Goal: Task Accomplishment & Management: Manage account settings

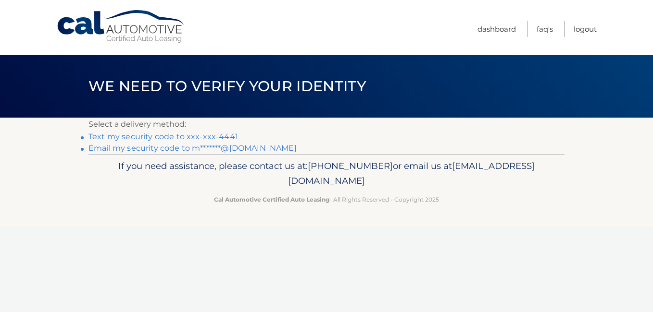
click at [173, 149] on link "Email my security code to m*******@gmail.com" at bounding box center [192, 148] width 208 height 9
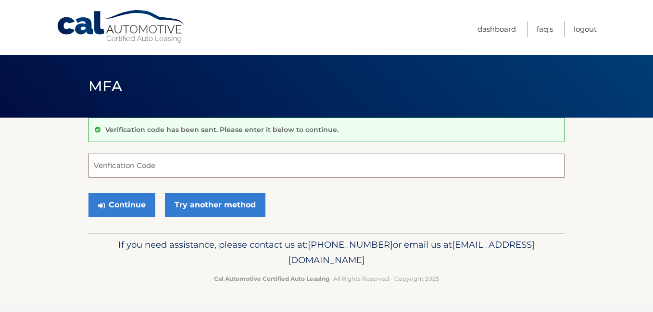
click at [190, 171] on input "Verification Code" at bounding box center [326, 166] width 476 height 24
paste input "430182"
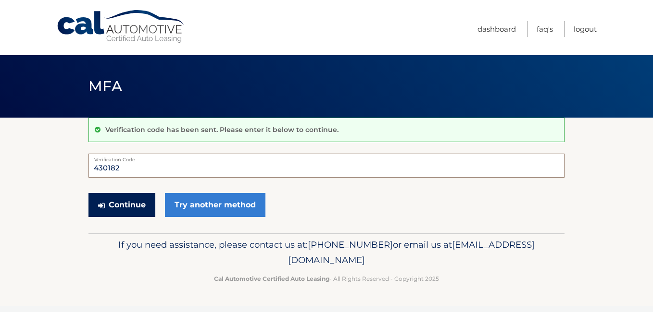
type input "430182"
click at [141, 204] on button "Continue" at bounding box center [121, 205] width 67 height 24
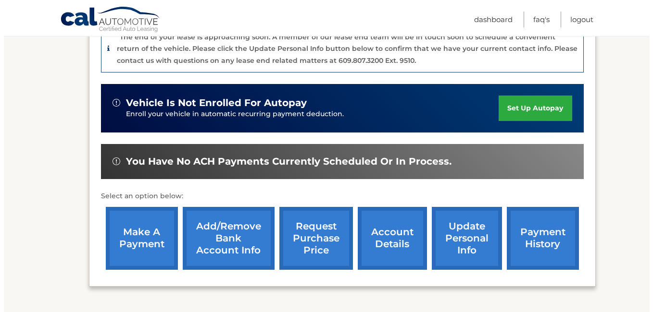
scroll to position [266, 0]
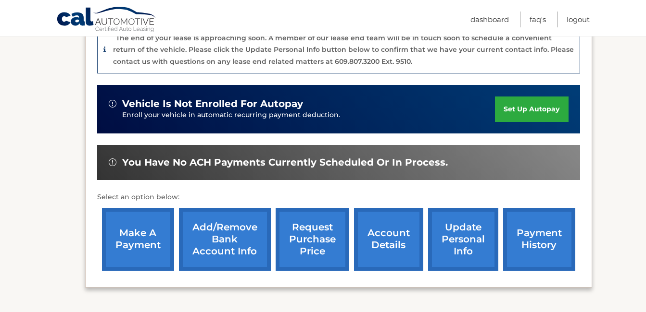
click at [318, 252] on link "request purchase price" at bounding box center [312, 239] width 74 height 63
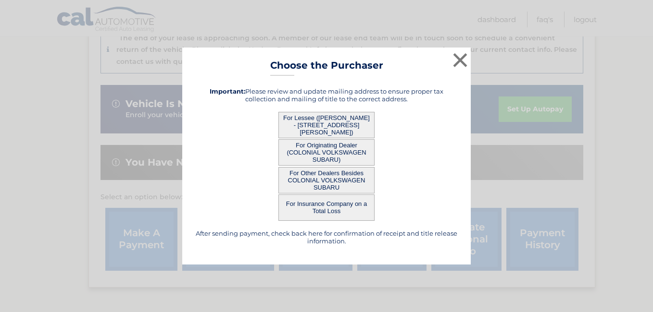
click at [326, 122] on button "For Lessee (BIANCA CUIE - 308 Walden Walk Drive, , Stone Mountain, GA 30088)" at bounding box center [326, 125] width 96 height 26
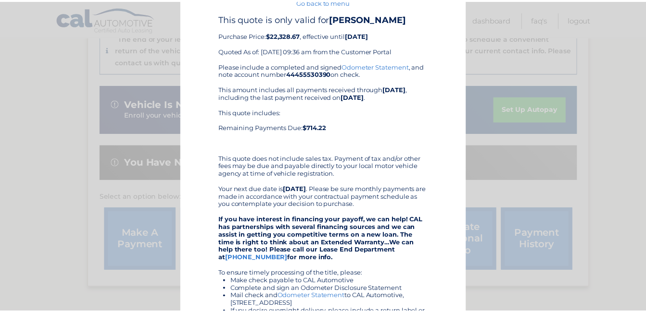
scroll to position [0, 0]
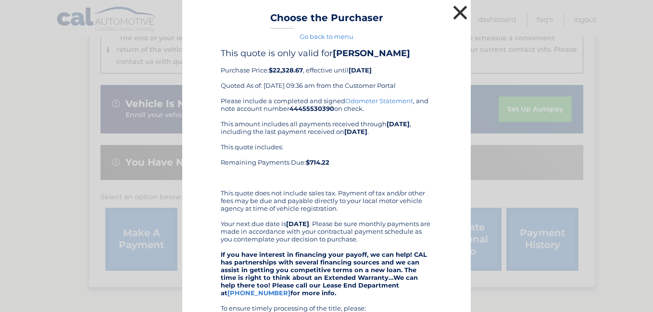
click at [452, 15] on button "×" at bounding box center [459, 12] width 19 height 19
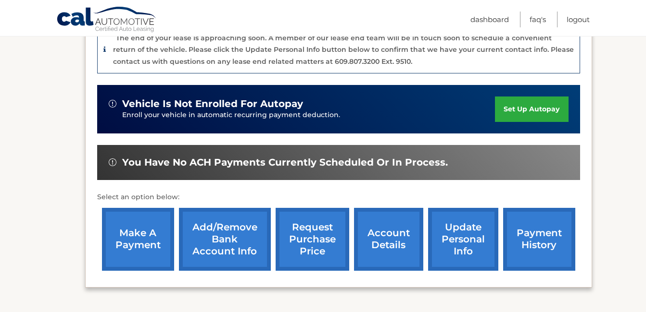
click at [472, 262] on div "make a payment Add/Remove bank account info request purchase price account deta…" at bounding box center [338, 239] width 483 height 73
click at [462, 225] on link "update personal info" at bounding box center [463, 239] width 70 height 63
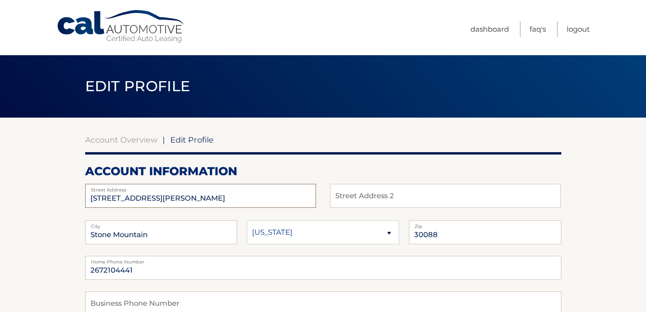
drag, startPoint x: 103, startPoint y: 197, endPoint x: 88, endPoint y: 197, distance: 14.9
click at [88, 197] on input "308 Walden Walk Drive" at bounding box center [200, 196] width 231 height 24
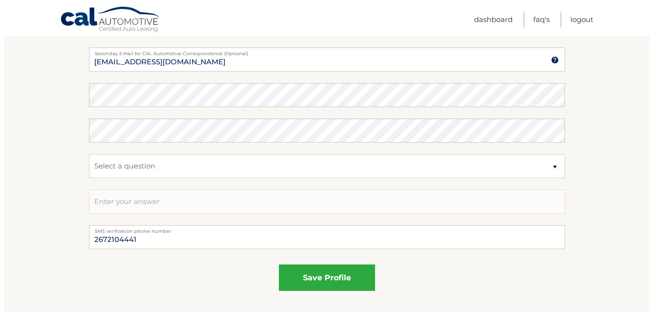
scroll to position [497, 0]
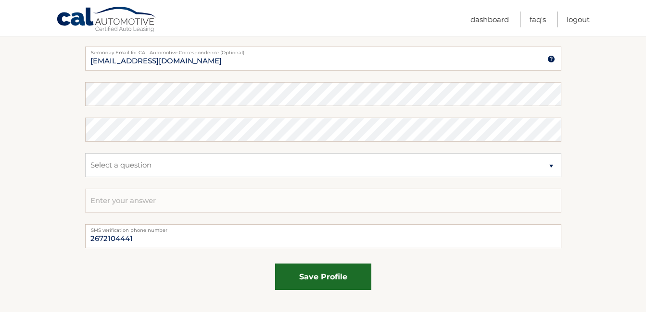
click at [301, 273] on button "save profile" at bounding box center [323, 277] width 96 height 26
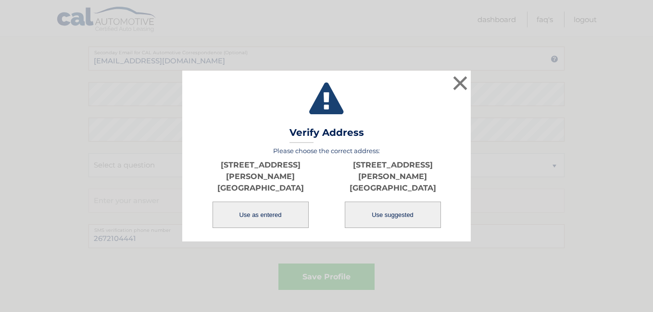
click at [386, 222] on button "Use suggested" at bounding box center [393, 215] width 96 height 26
type input "217 WALDEN WALK DR"
type input "STONE MOUNTAIN"
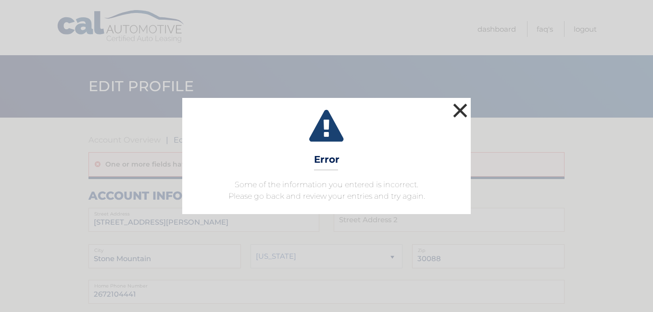
click at [460, 103] on button "×" at bounding box center [459, 110] width 19 height 19
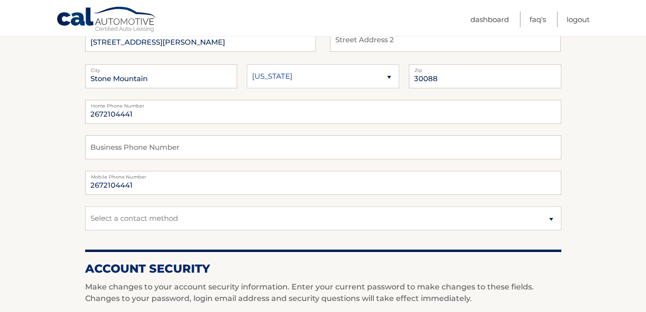
scroll to position [183, 0]
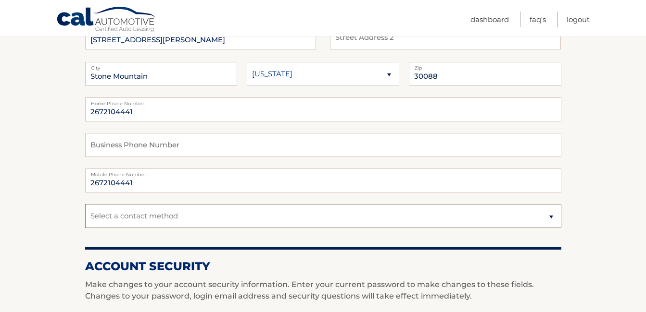
click at [332, 219] on select "Select a contact method Mobile Home" at bounding box center [323, 216] width 476 height 24
select select "1"
click at [85, 204] on select "Select a contact method Mobile Home" at bounding box center [323, 216] width 476 height 24
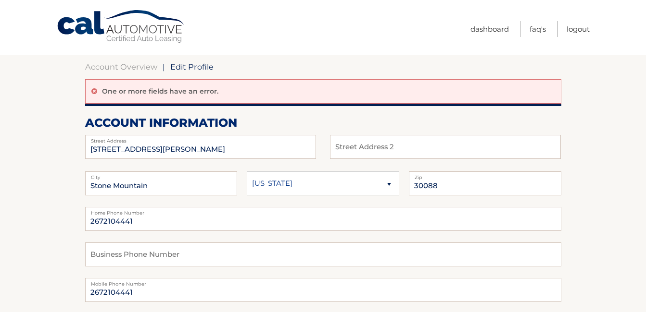
scroll to position [0, 0]
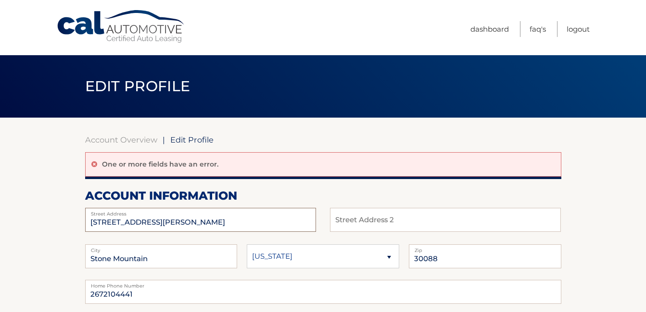
drag, startPoint x: 102, startPoint y: 219, endPoint x: 75, endPoint y: 215, distance: 27.7
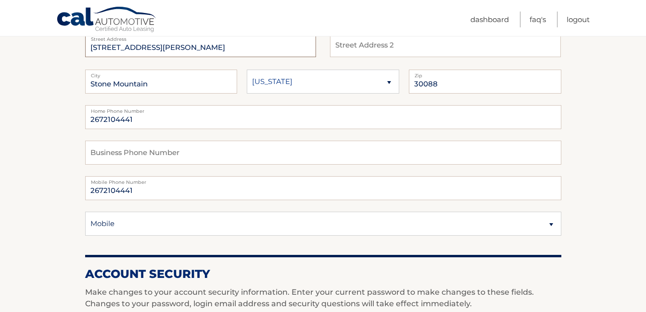
scroll to position [176, 0]
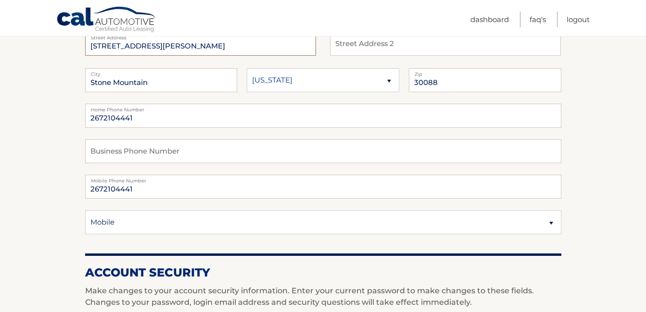
type input "217 Walden Walk Drive"
click at [201, 152] on input "text" at bounding box center [323, 151] width 476 height 24
click at [42, 176] on section "Account Overview | Edit Profile One or more fields have an error. account infor…" at bounding box center [323, 303] width 646 height 724
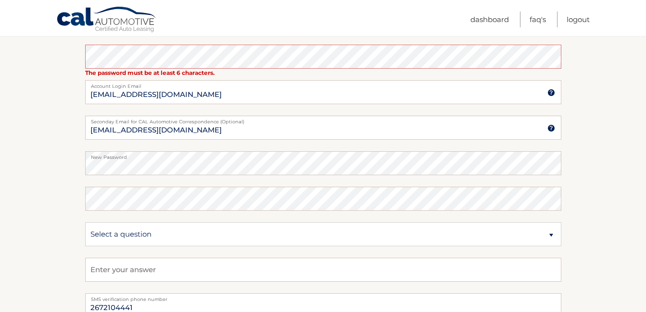
click at [52, 212] on section "Account Overview | Edit Profile One or more fields have an error. account infor…" at bounding box center [323, 28] width 646 height 724
click at [182, 236] on select "Select a question What was the name of your elementary school? What is your mot…" at bounding box center [323, 235] width 476 height 24
select select "2"
click at [85, 223] on select "Select a question What was the name of your elementary school? What is your mot…" at bounding box center [323, 235] width 476 height 24
click at [193, 177] on fieldset "The password must be at least 6 characters. Enter your current password to make…" at bounding box center [323, 169] width 476 height 249
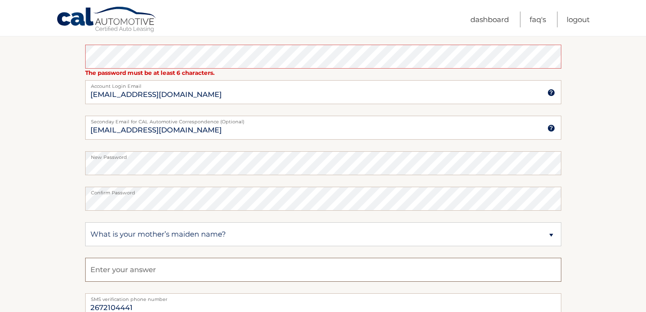
click at [143, 264] on input "text" at bounding box center [323, 270] width 476 height 24
type input "G"
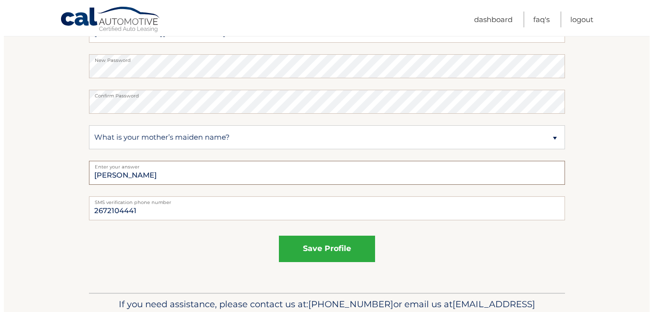
scroll to position [551, 0]
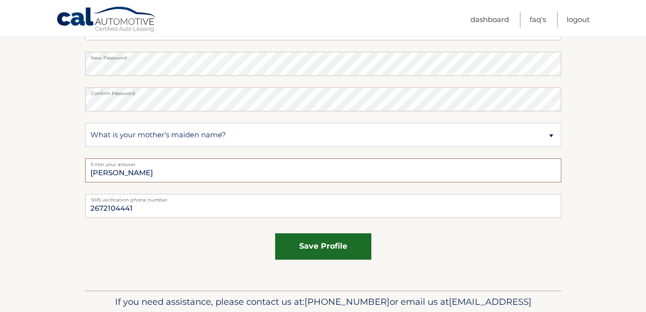
type input "Frank"
click at [306, 248] on button "save profile" at bounding box center [323, 247] width 96 height 26
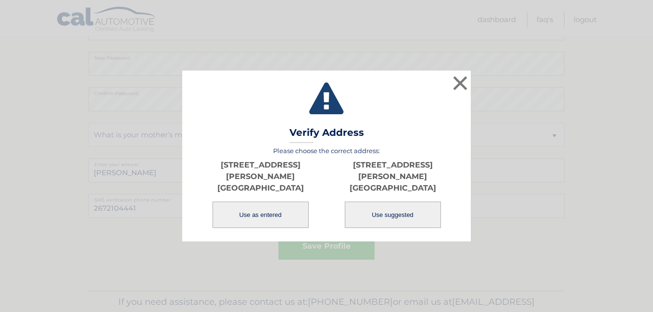
click at [367, 216] on button "Use suggested" at bounding box center [393, 215] width 96 height 26
type input "[STREET_ADDRESS][PERSON_NAME]"
type input "STONE MOUNTAIN"
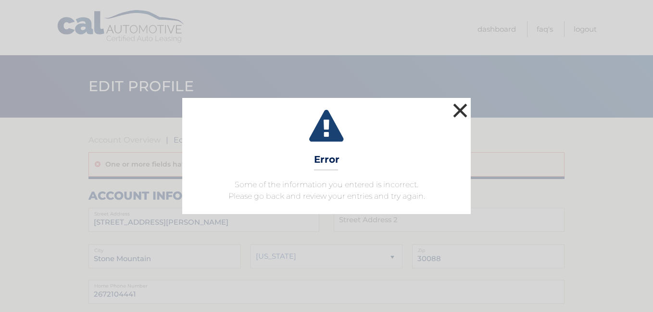
drag, startPoint x: 464, startPoint y: 110, endPoint x: 480, endPoint y: 133, distance: 28.0
click at [464, 110] on button "×" at bounding box center [459, 110] width 19 height 19
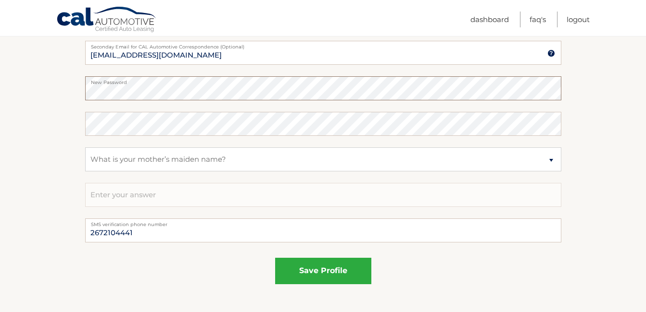
scroll to position [529, 0]
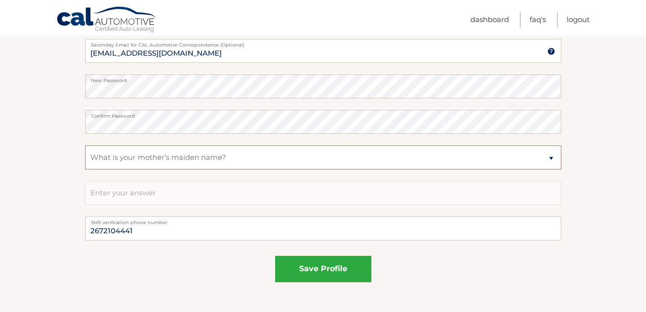
click at [151, 159] on select "Select a question What was the name of your elementary school? What is your mot…" at bounding box center [323, 158] width 476 height 24
click at [85, 146] on select "Select a question What was the name of your elementary school? What is your mot…" at bounding box center [323, 158] width 476 height 24
click at [172, 200] on input "text" at bounding box center [323, 193] width 476 height 24
type input "Frank"
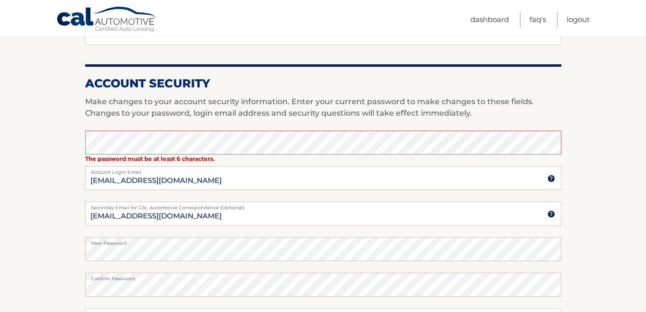
scroll to position [356, 0]
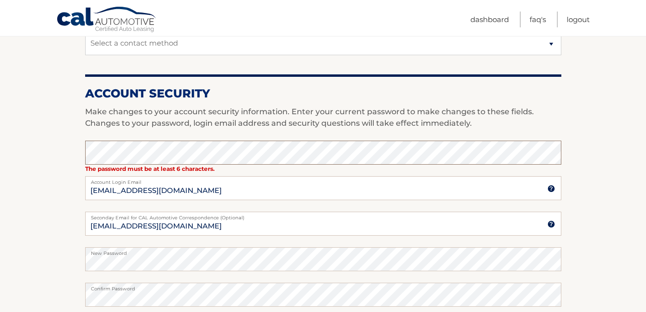
click at [82, 151] on section "Account Overview | Edit Profile One or more fields have an error. account infor…" at bounding box center [323, 124] width 646 height 724
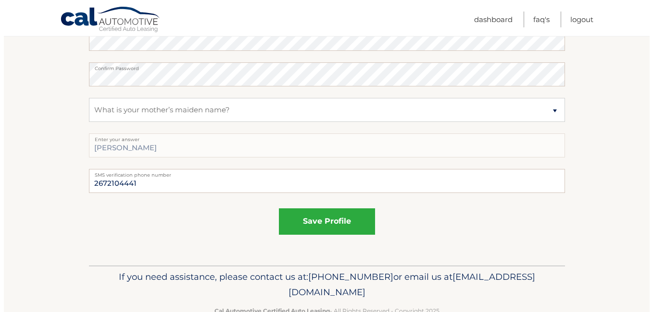
scroll to position [577, 0]
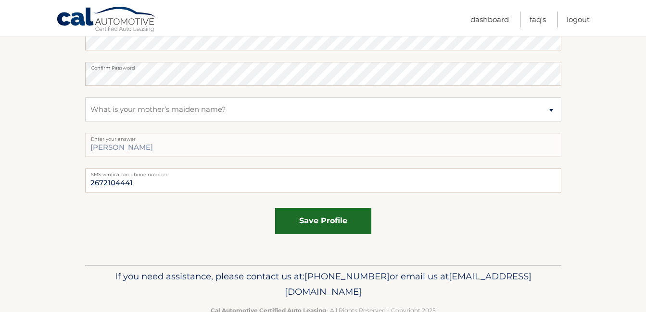
click at [321, 225] on button "save profile" at bounding box center [323, 221] width 96 height 26
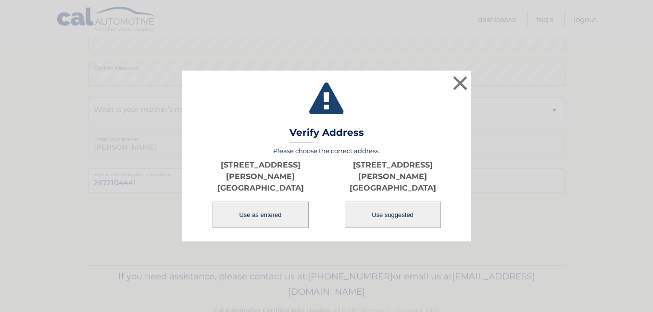
click at [392, 214] on button "Use suggested" at bounding box center [393, 215] width 96 height 26
type input "[STREET_ADDRESS][PERSON_NAME]"
type input "STONE MOUNTAIN"
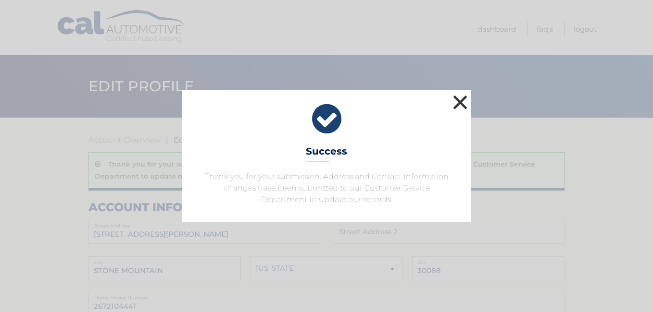
click at [460, 96] on button "×" at bounding box center [459, 102] width 19 height 19
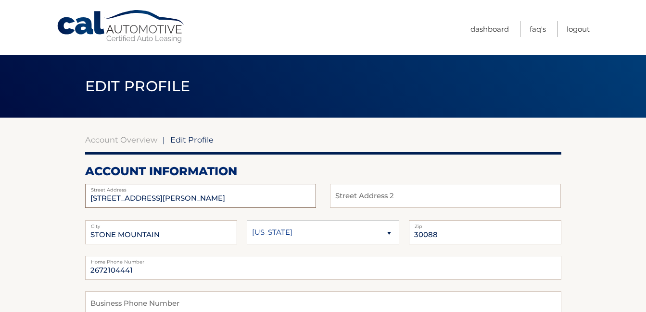
drag, startPoint x: 101, startPoint y: 195, endPoint x: 81, endPoint y: 189, distance: 20.9
drag, startPoint x: 104, startPoint y: 198, endPoint x: 81, endPoint y: 194, distance: 23.4
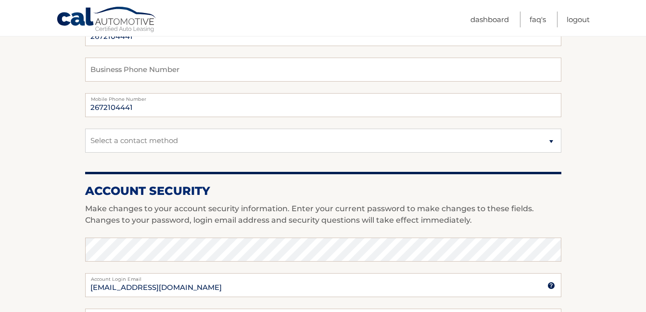
scroll to position [250, 0]
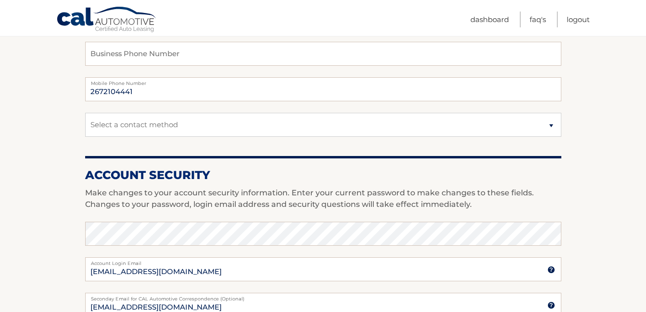
type input "217 WALDEN WALK DR"
click at [173, 124] on select "Select a contact method Mobile Home" at bounding box center [323, 125] width 476 height 24
select select "1"
click at [85, 113] on select "Select a contact method Mobile Home" at bounding box center [323, 125] width 476 height 24
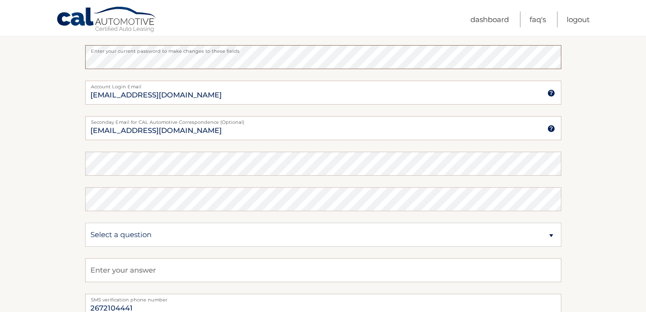
scroll to position [429, 0]
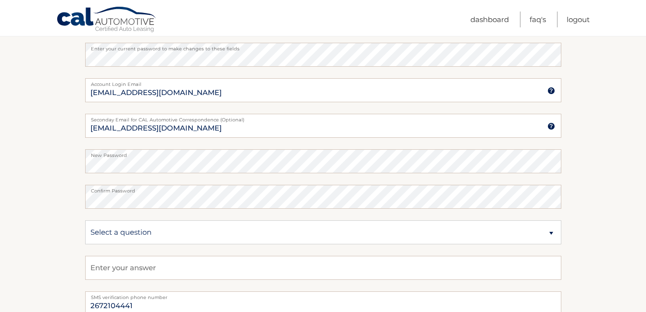
click at [595, 234] on section "Account Overview | Edit Profile account information 217 WALDEN WALK DR Street A…" at bounding box center [323, 39] width 646 height 700
click at [531, 237] on select "Select a question What was the name of your elementary school? What is your mot…" at bounding box center [323, 233] width 476 height 24
select select "2"
click at [85, 221] on select "Select a question What was the name of your elementary school? What is your mot…" at bounding box center [323, 233] width 476 height 24
click at [524, 266] on input "text" at bounding box center [323, 268] width 476 height 24
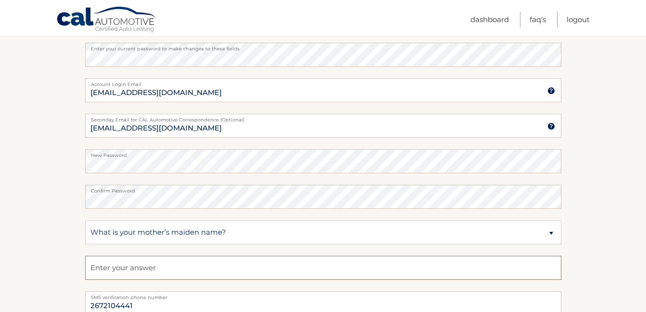
type input "Frank"
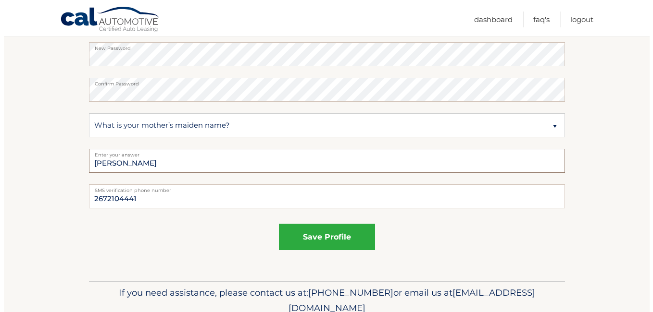
scroll to position [542, 0]
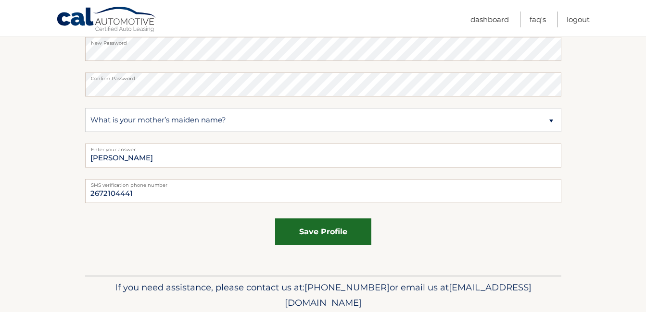
click at [320, 237] on button "save profile" at bounding box center [323, 232] width 96 height 26
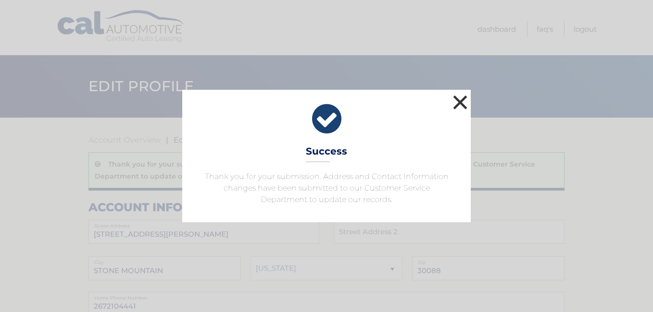
click at [461, 102] on button "×" at bounding box center [459, 102] width 19 height 19
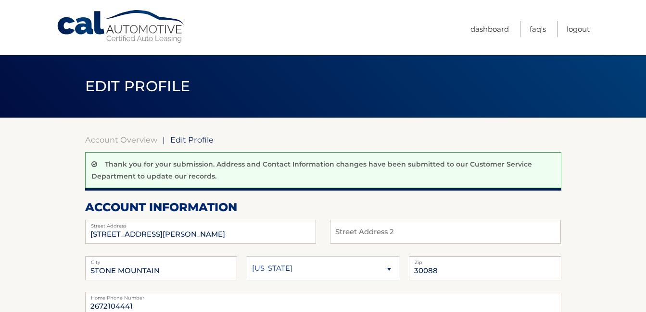
click at [104, 27] on link "Cal Automotive" at bounding box center [121, 27] width 130 height 34
